Goal: Transaction & Acquisition: Purchase product/service

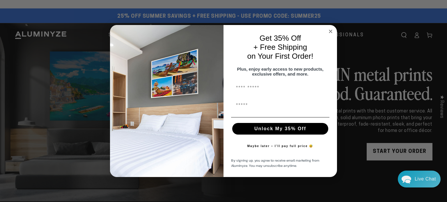
click at [268, 91] on input "First Name" at bounding box center [280, 88] width 98 height 12
type input "*****"
type input "**********"
click at [282, 134] on button "Unlock My 35% Off" at bounding box center [280, 129] width 96 height 12
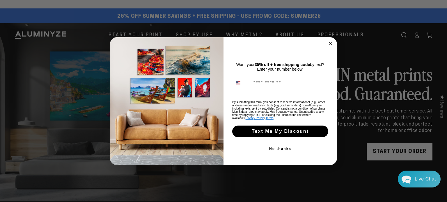
click at [285, 149] on button "No thanks" at bounding box center [280, 149] width 98 height 12
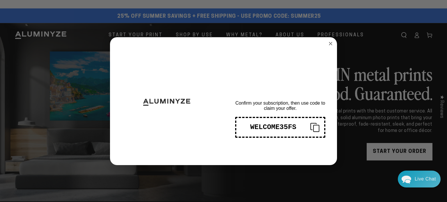
drag, startPoint x: 297, startPoint y: 128, endPoint x: 258, endPoint y: 130, distance: 39.4
click at [258, 130] on div "WELCOME35FS" at bounding box center [273, 127] width 65 height 8
click at [314, 130] on icon "Copy coupon code" at bounding box center [313, 127] width 14 height 9
click at [331, 45] on circle "Close dialog" at bounding box center [331, 43] width 7 height 7
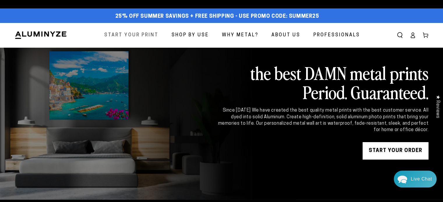
click at [149, 37] on span "Start Your Print" at bounding box center [131, 35] width 54 height 8
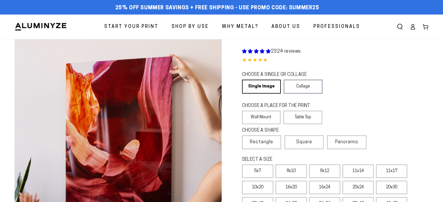
select select "**********"
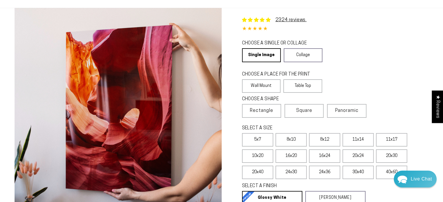
scroll to position [58, 0]
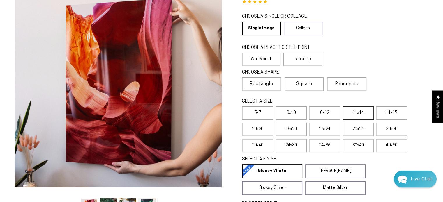
click at [358, 114] on label "11x14" at bounding box center [357, 113] width 31 height 13
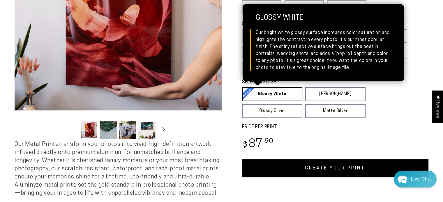
scroll to position [146, 0]
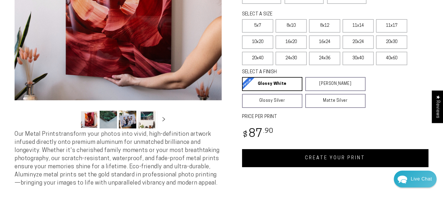
click at [330, 157] on link "CREATE YOUR PRINT" at bounding box center [335, 158] width 187 height 18
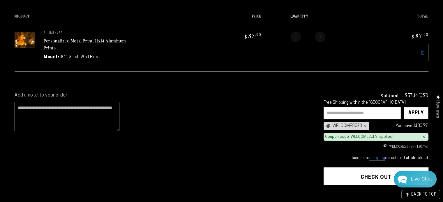
scroll to position [87, 0]
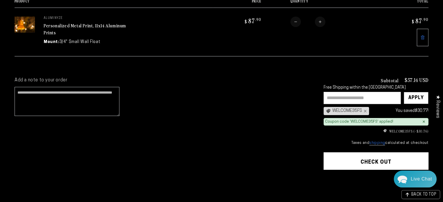
click at [379, 161] on button "Check out" at bounding box center [375, 161] width 105 height 17
